Goal: Download file/media

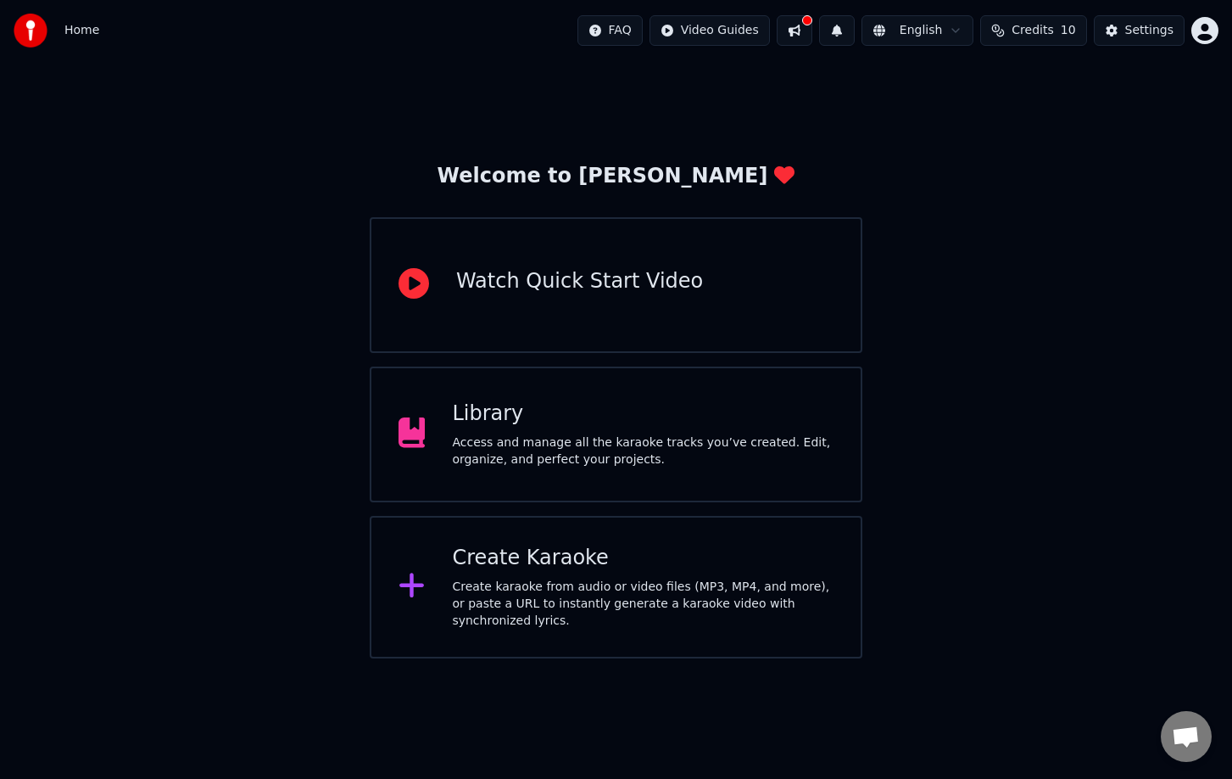
click at [496, 378] on div "Library Access and manage all the karaoke tracks you’ve created. Edit, organize…" at bounding box center [616, 434] width 493 height 136
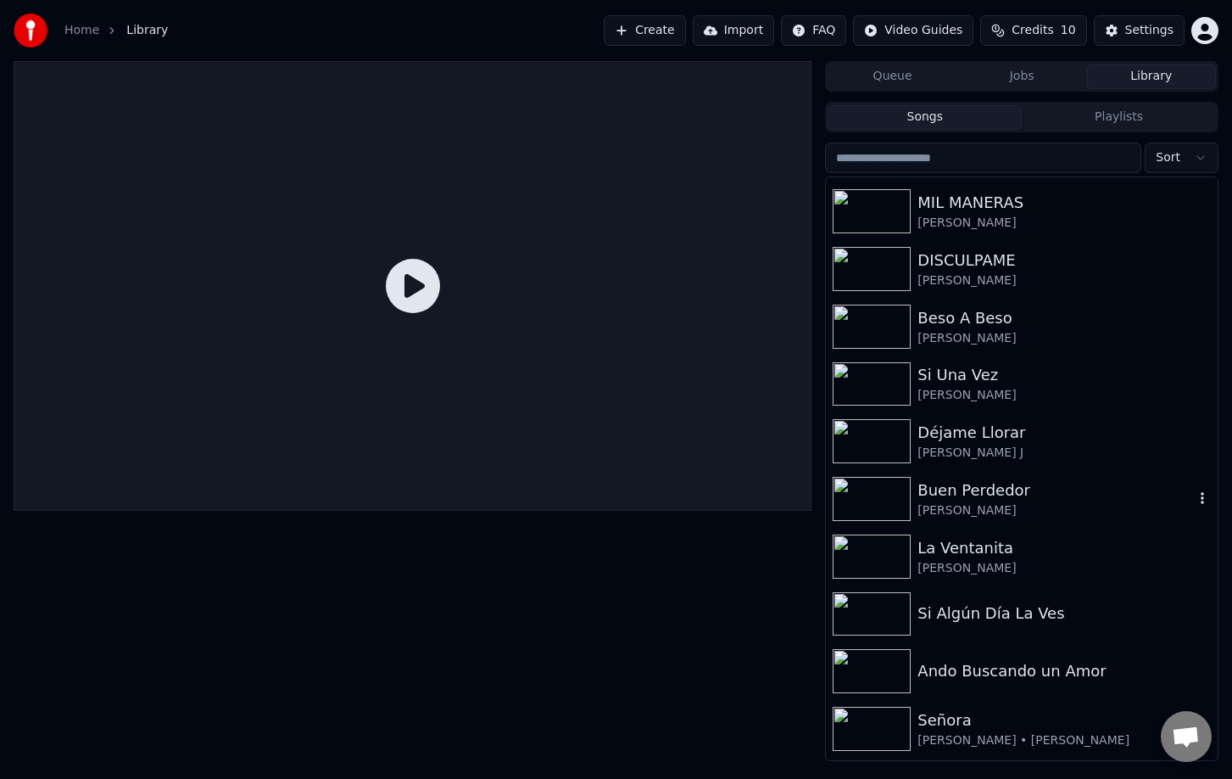
scroll to position [170, 0]
click at [945, 532] on div "La Ventanita [PERSON_NAME]" at bounding box center [1022, 554] width 392 height 58
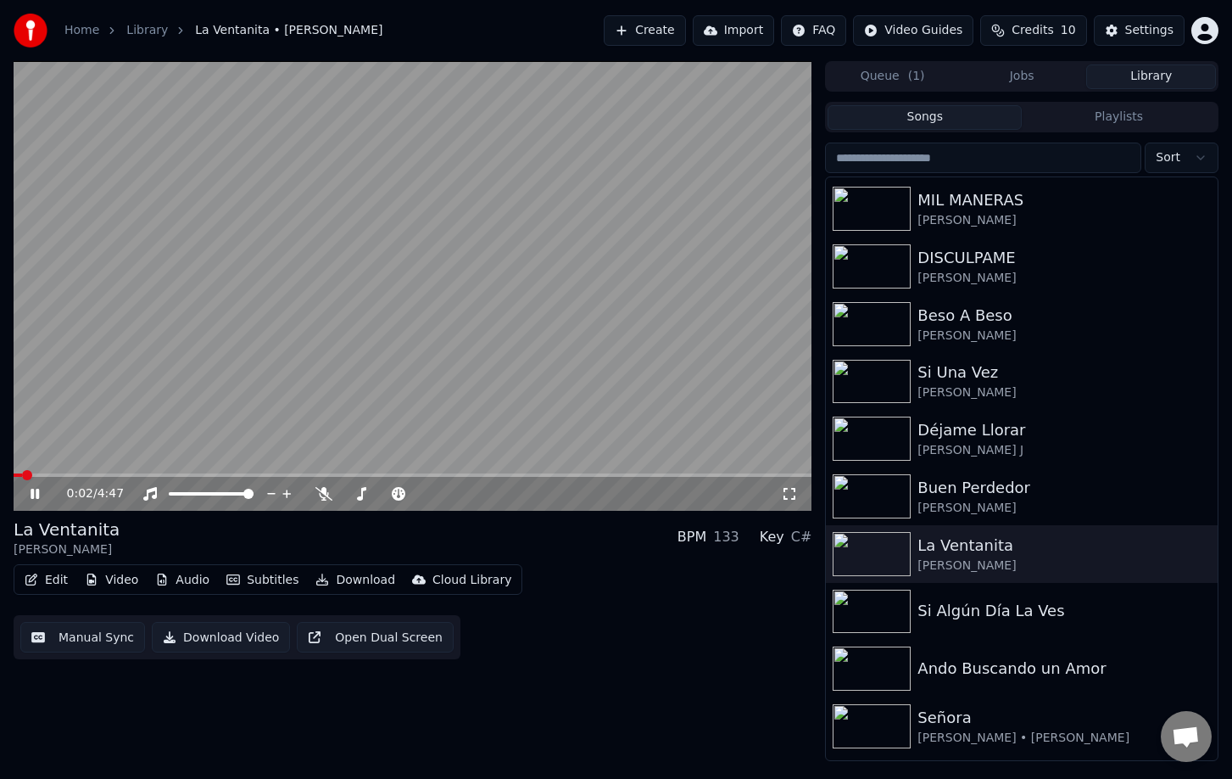
click at [800, 474] on span at bounding box center [413, 474] width 798 height 3
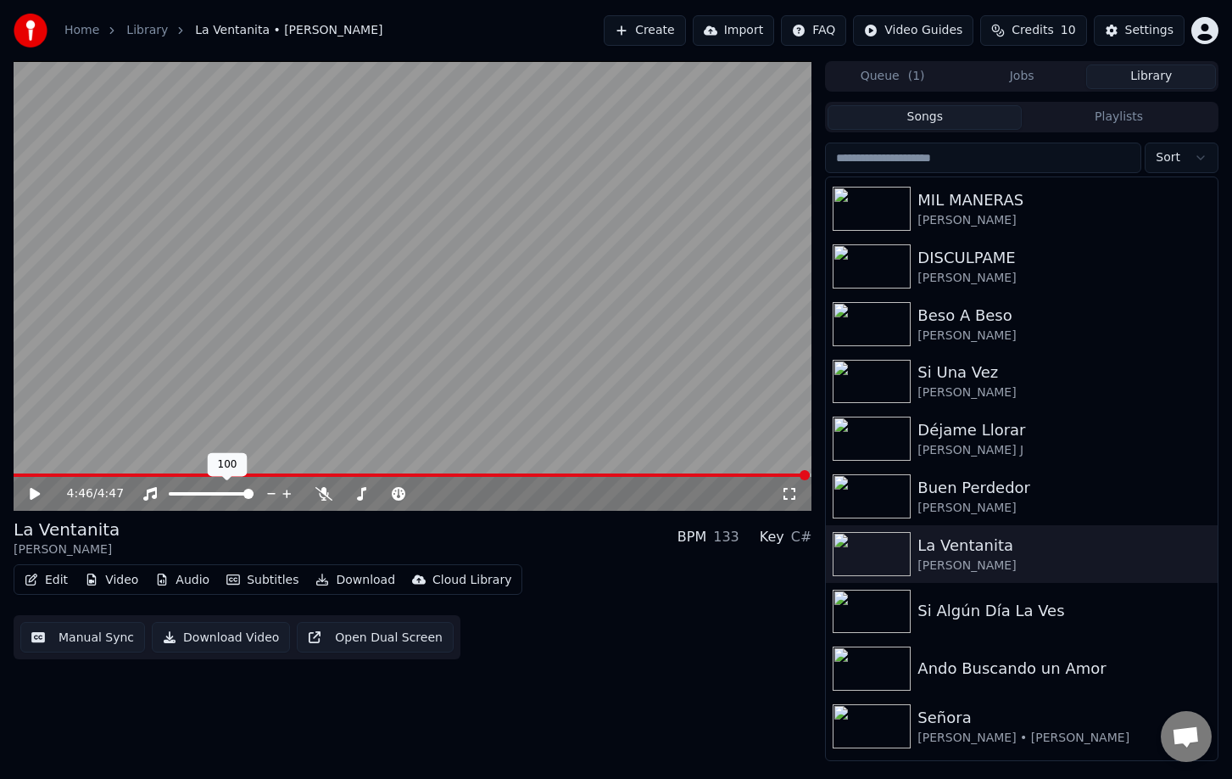
click at [268, 477] on div "4:46 / 4:47" at bounding box center [413, 494] width 798 height 34
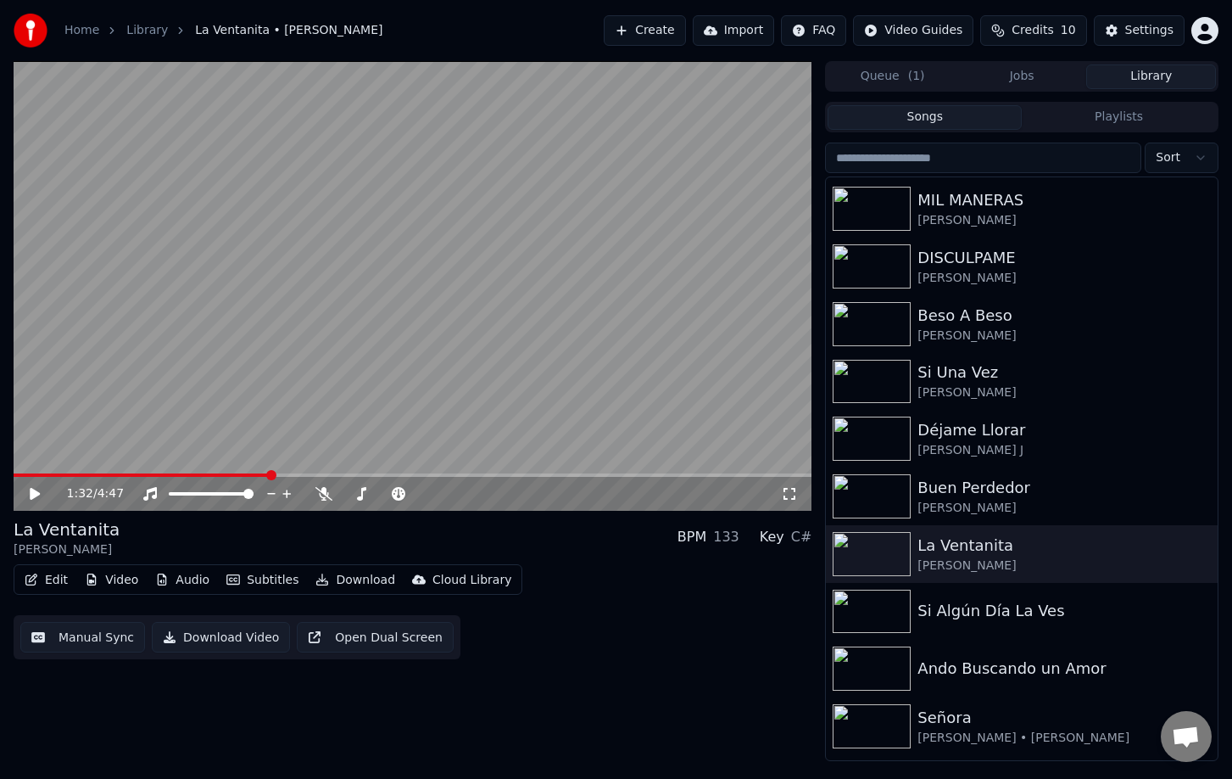
click at [270, 473] on span at bounding box center [413, 474] width 798 height 3
click at [348, 581] on button "Download" at bounding box center [355, 580] width 93 height 24
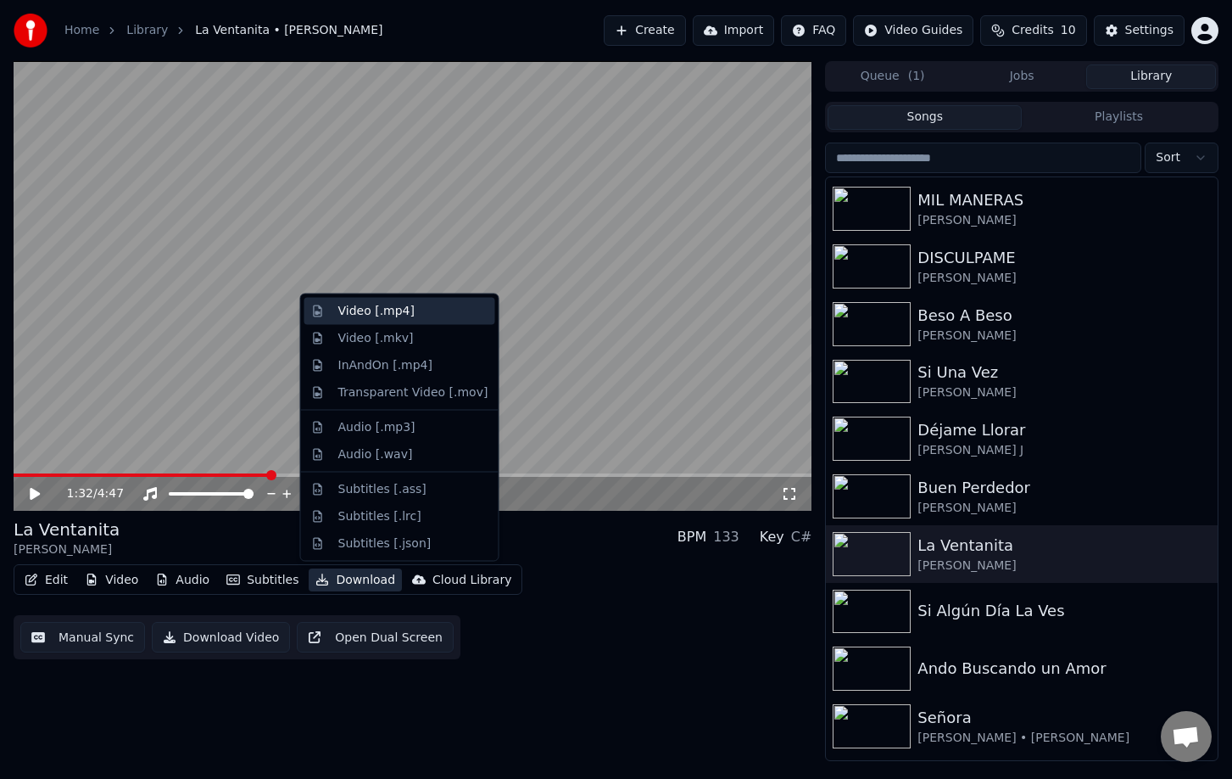
click at [370, 309] on div "Video [.mp4]" at bounding box center [376, 311] width 76 height 17
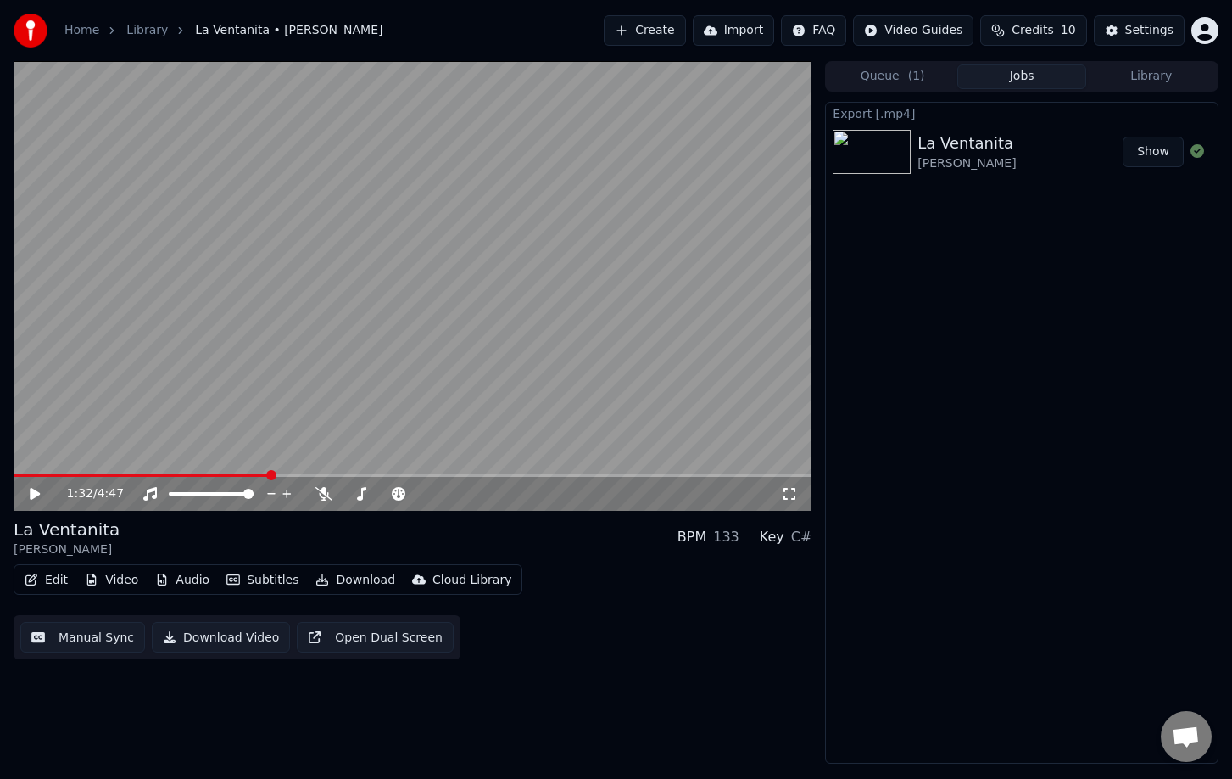
click at [1160, 150] on button "Show" at bounding box center [1153, 152] width 61 height 31
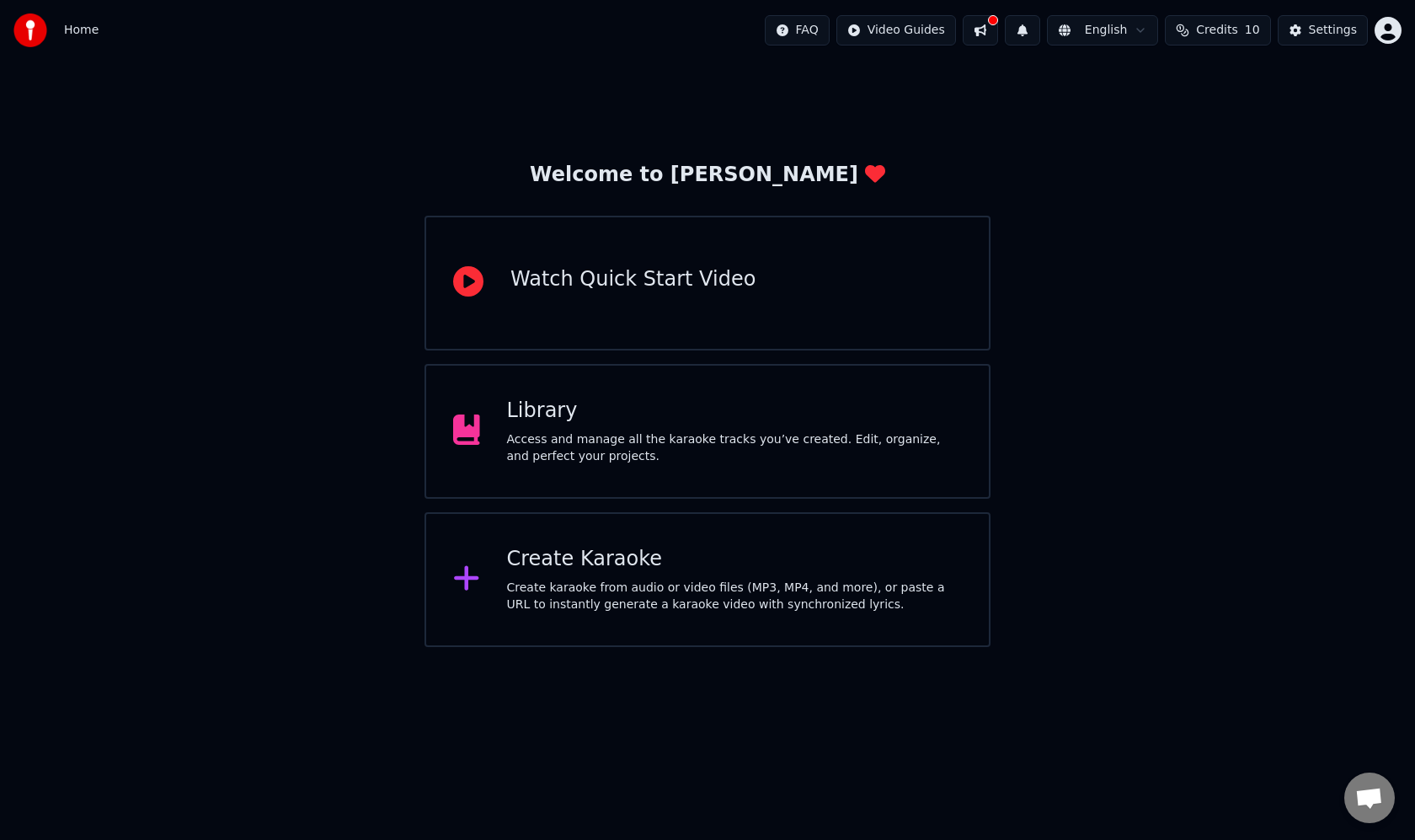
click at [627, 435] on div "Access and manage all the karaoke tracks you’ve created. Edit, organize, and pe…" at bounding box center [735, 448] width 456 height 34
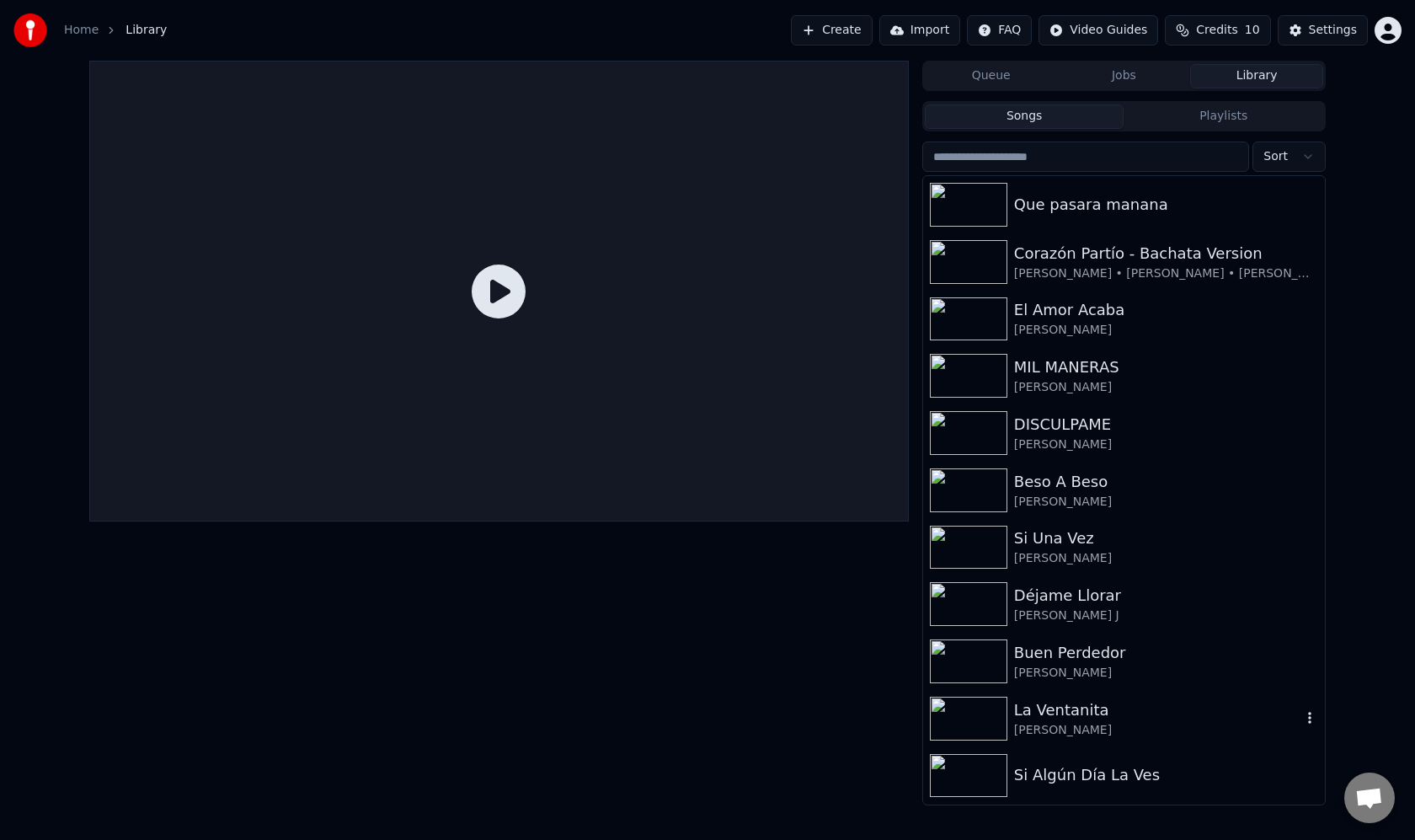
click at [977, 711] on img at bounding box center [968, 718] width 77 height 44
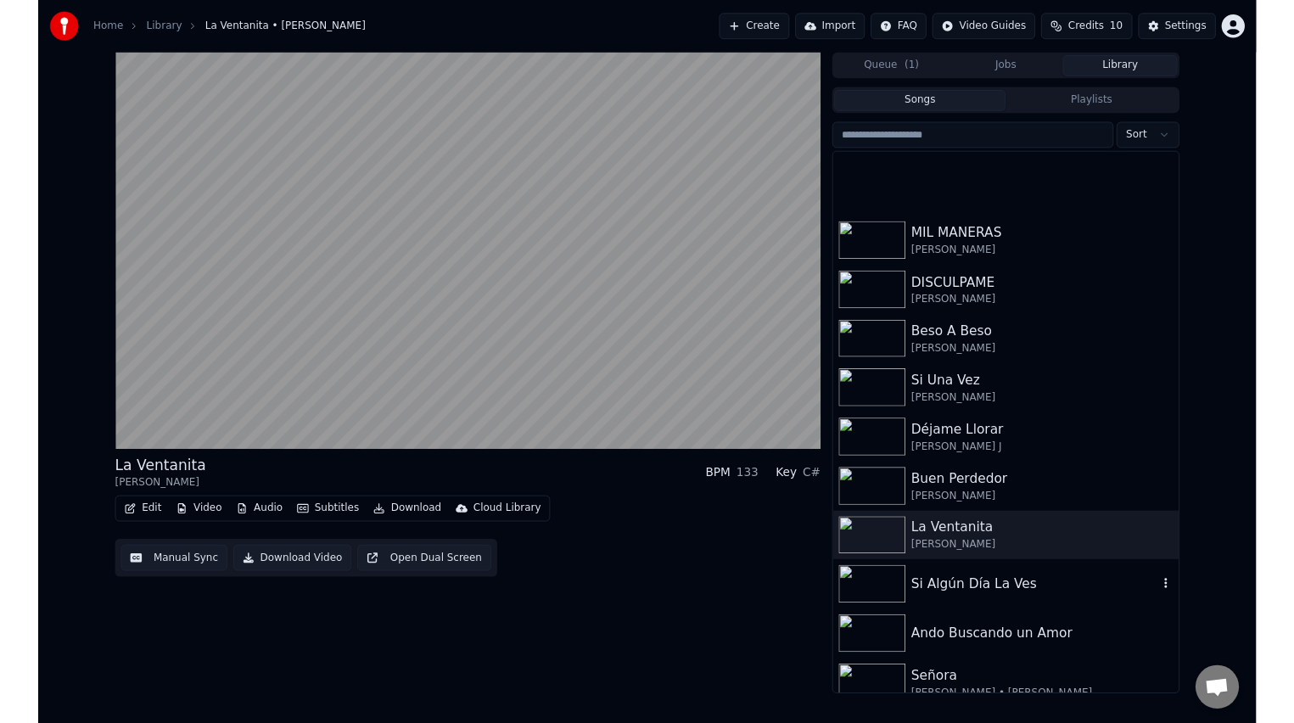
scroll to position [278, 0]
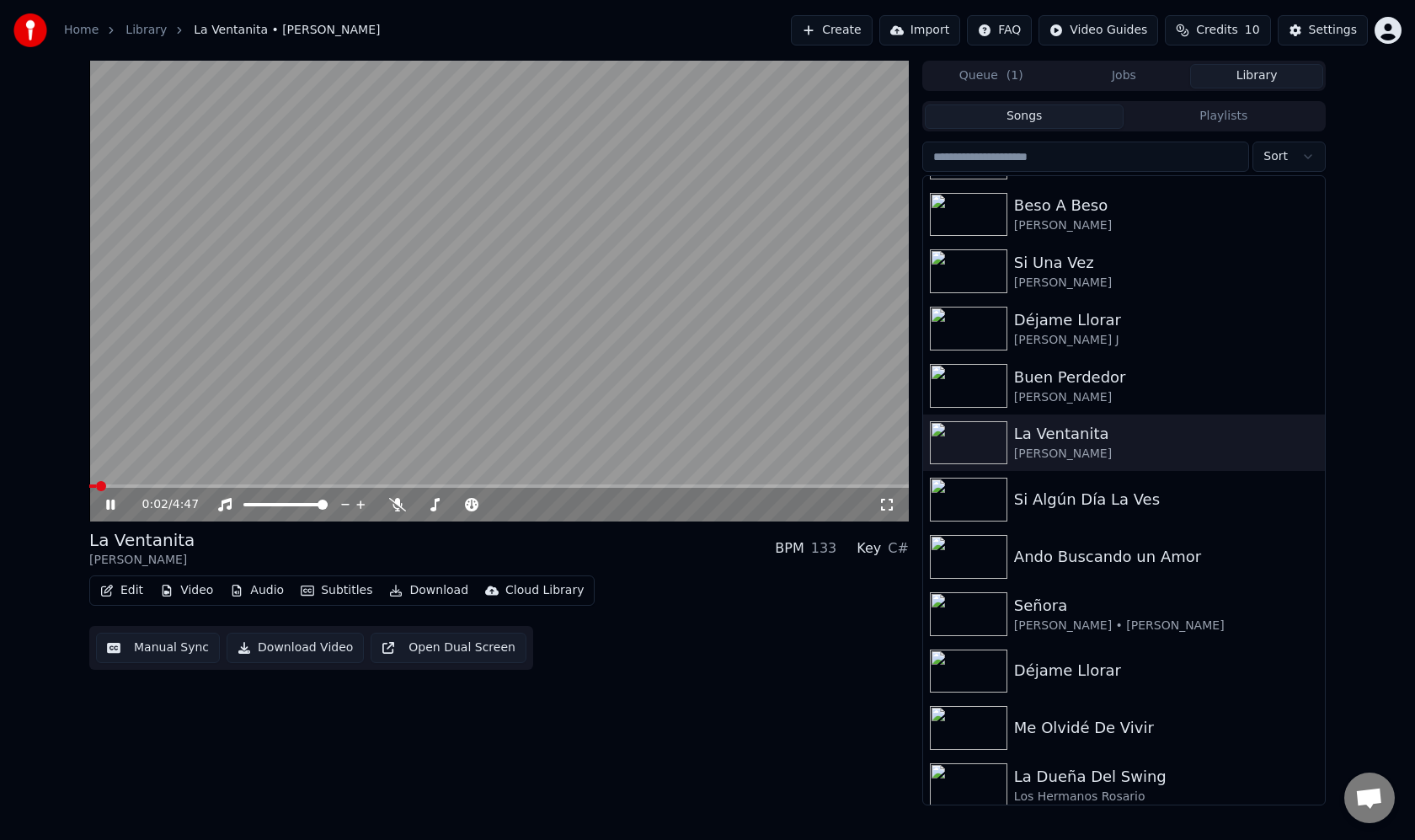
click at [112, 502] on icon at bounding box center [110, 504] width 8 height 10
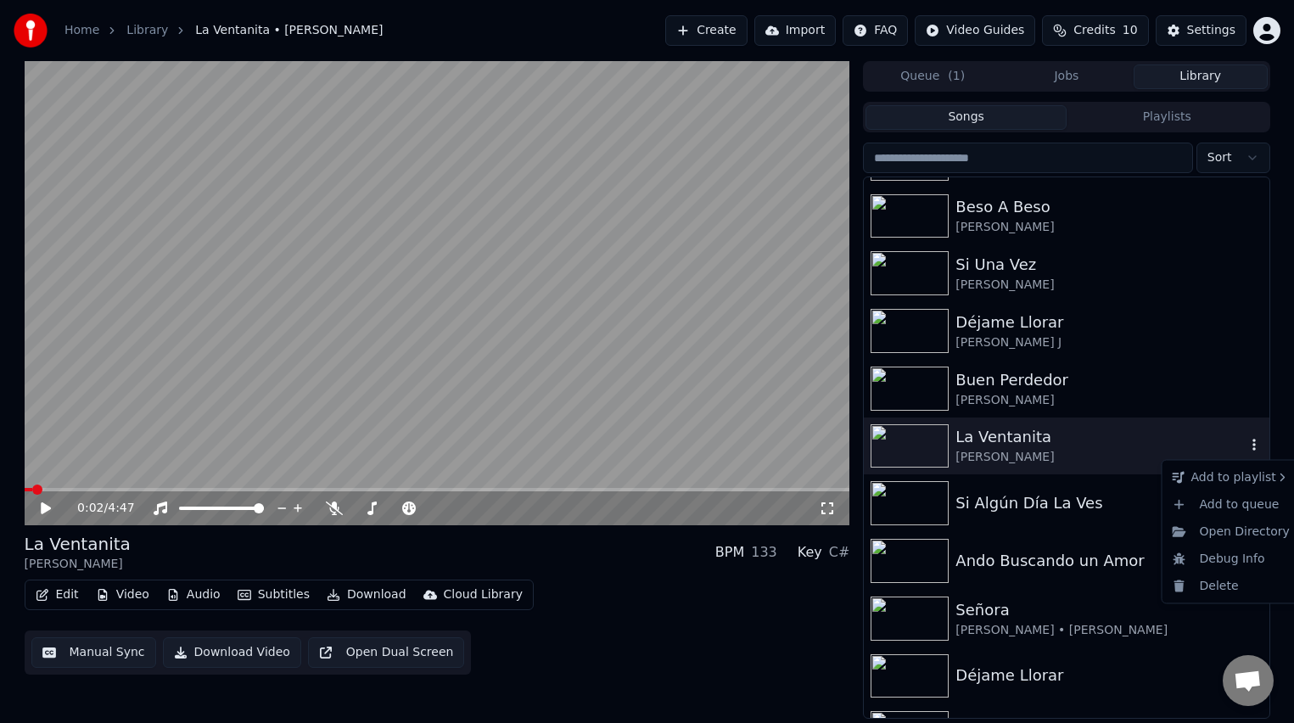
click at [1253, 442] on icon "button" at bounding box center [1253, 445] width 3 height 12
click at [1246, 528] on div "Open Directory" at bounding box center [1230, 530] width 131 height 27
